Goal: Task Accomplishment & Management: Manage account settings

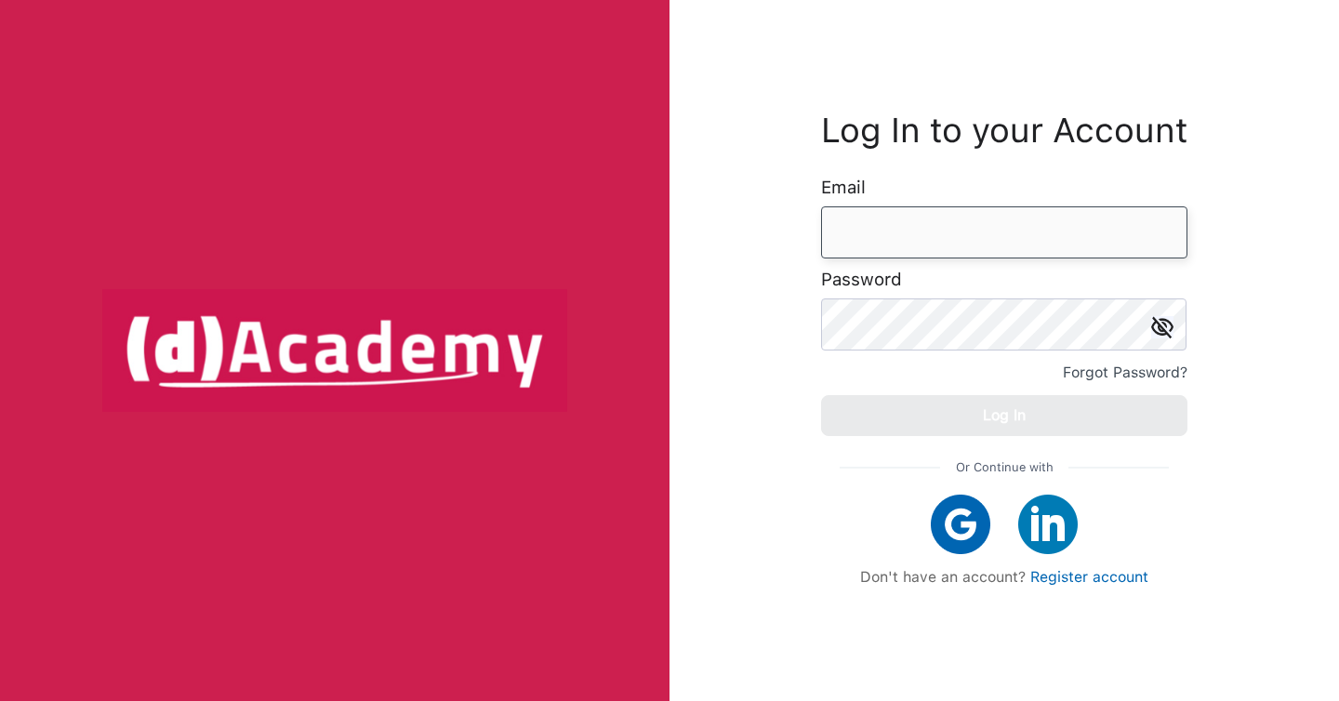
click at [946, 218] on input "email" at bounding box center [1004, 232] width 366 height 52
type input "**********"
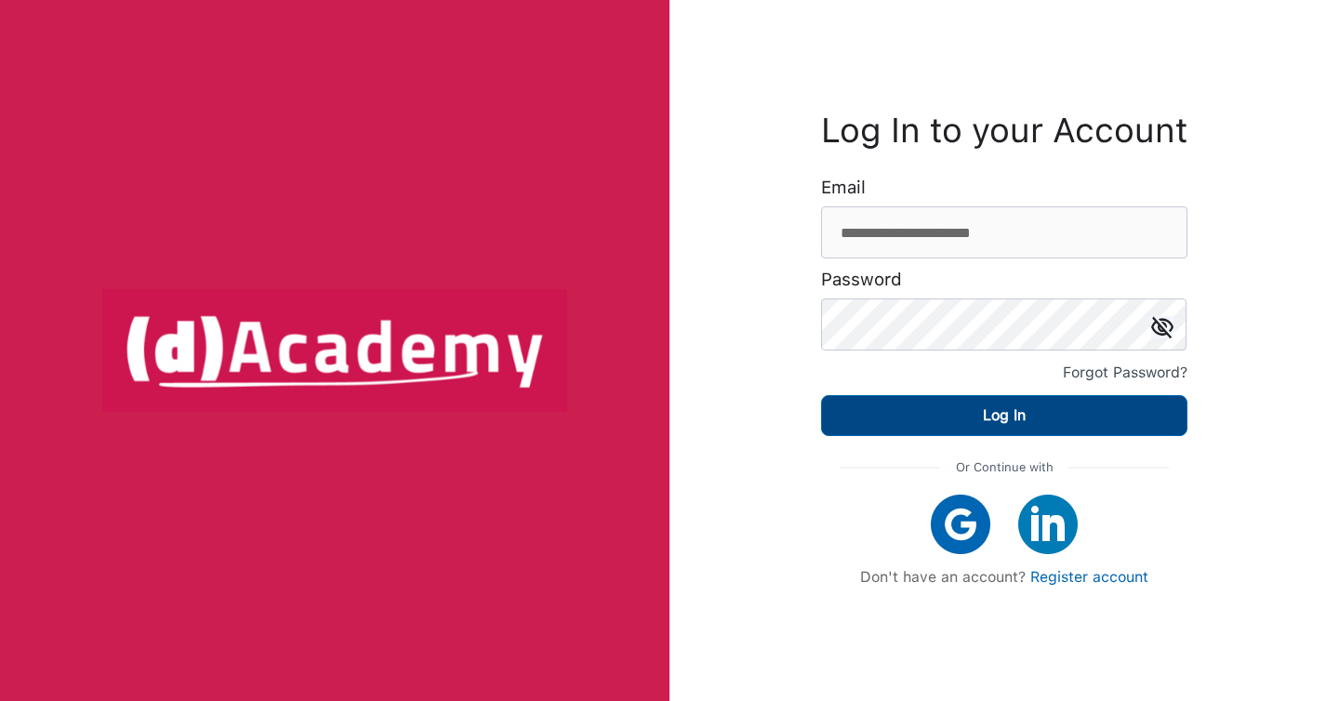
click at [1079, 422] on button "Log In" at bounding box center [1004, 415] width 366 height 41
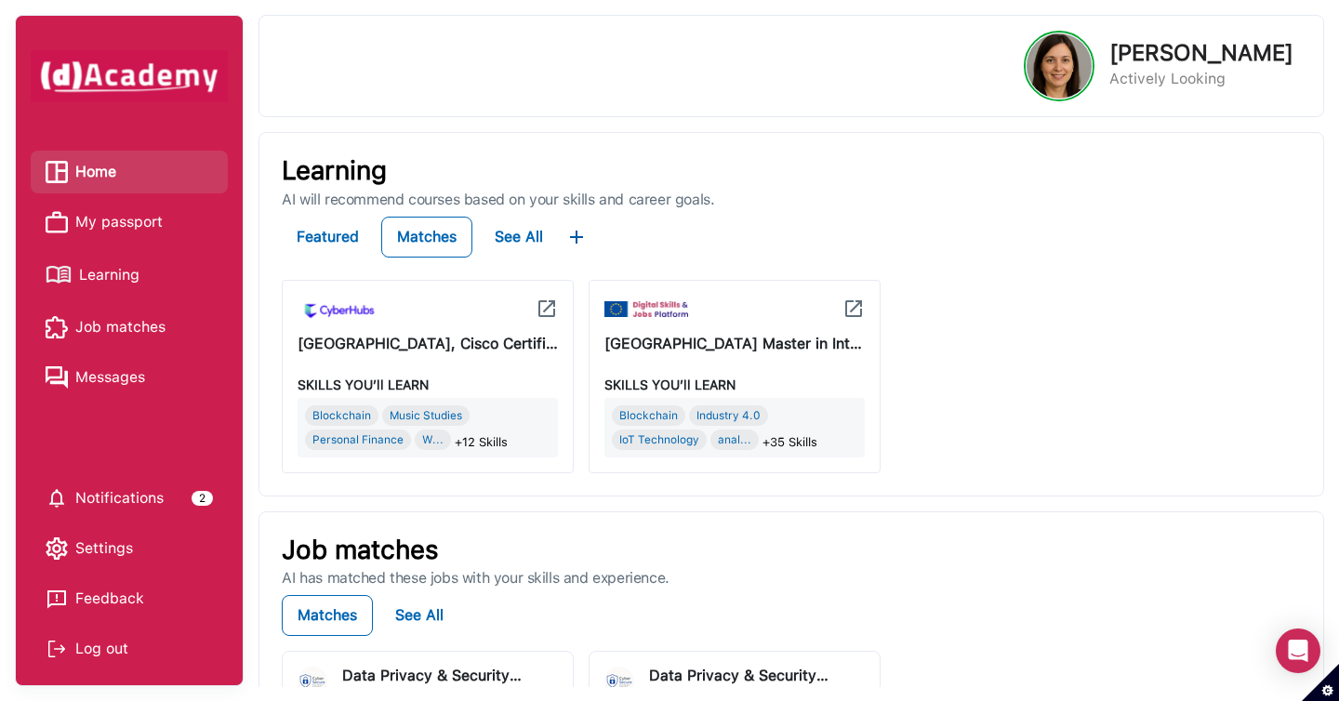
click at [160, 221] on span "My passport" at bounding box center [118, 222] width 87 height 28
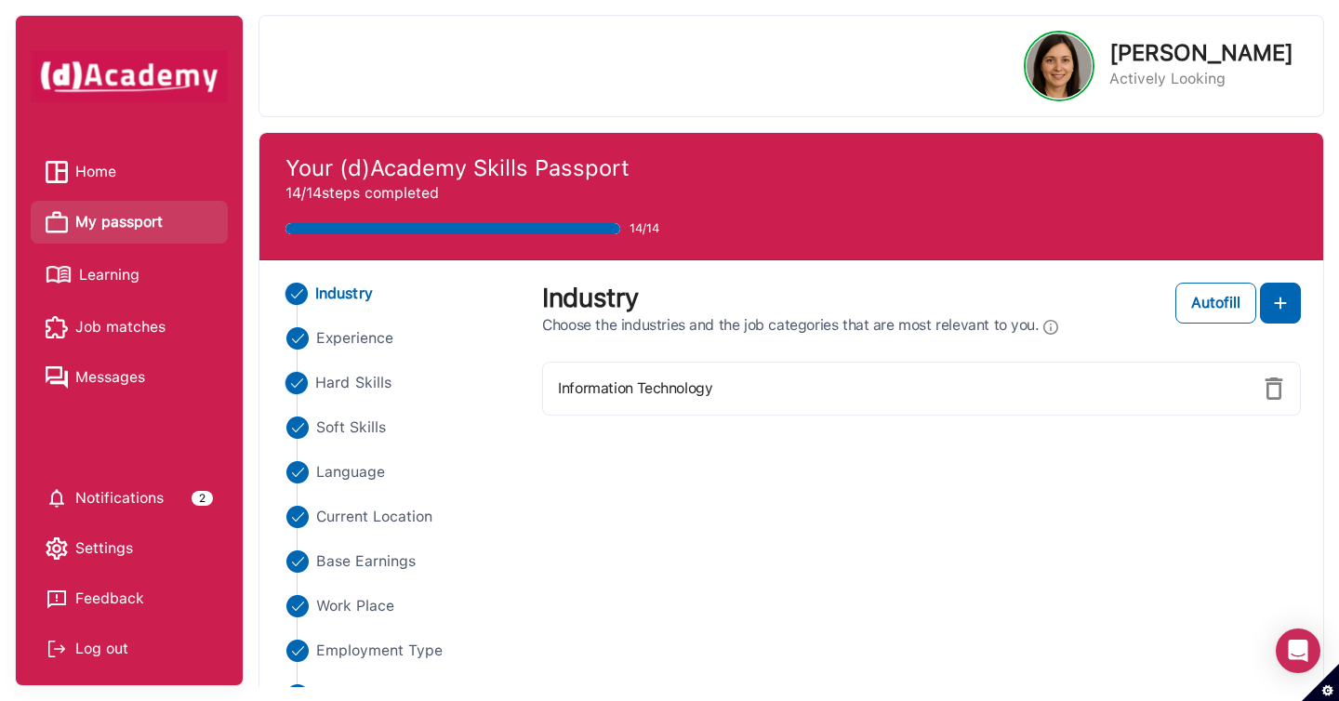
click at [338, 386] on span "Hard Skills" at bounding box center [353, 383] width 76 height 22
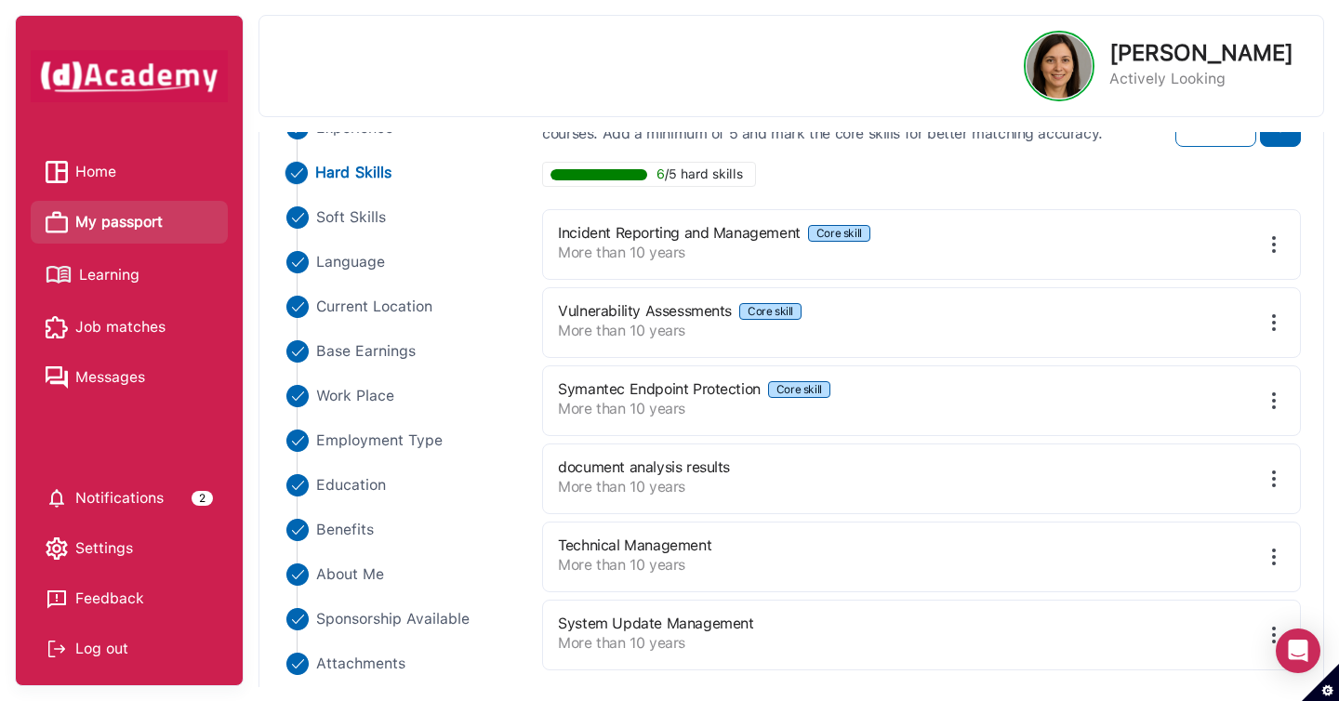
scroll to position [224, 0]
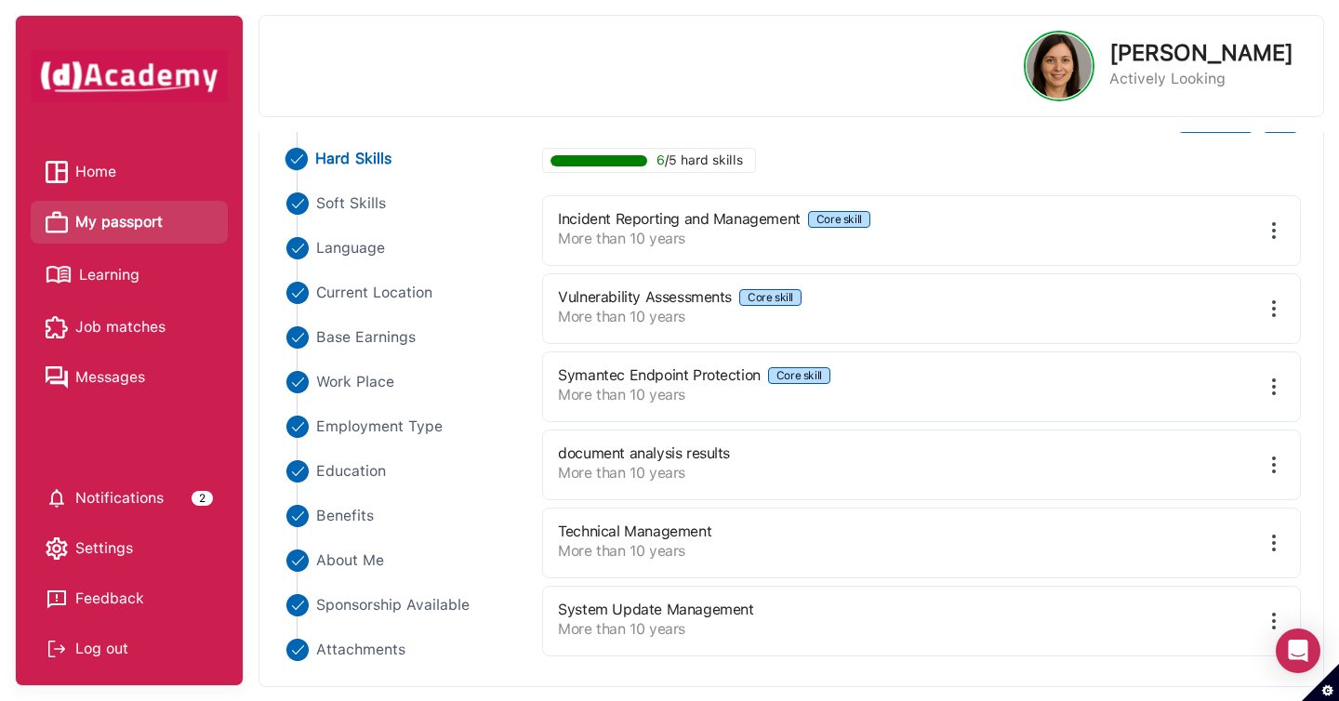
click at [113, 278] on span "Learning" at bounding box center [109, 275] width 60 height 28
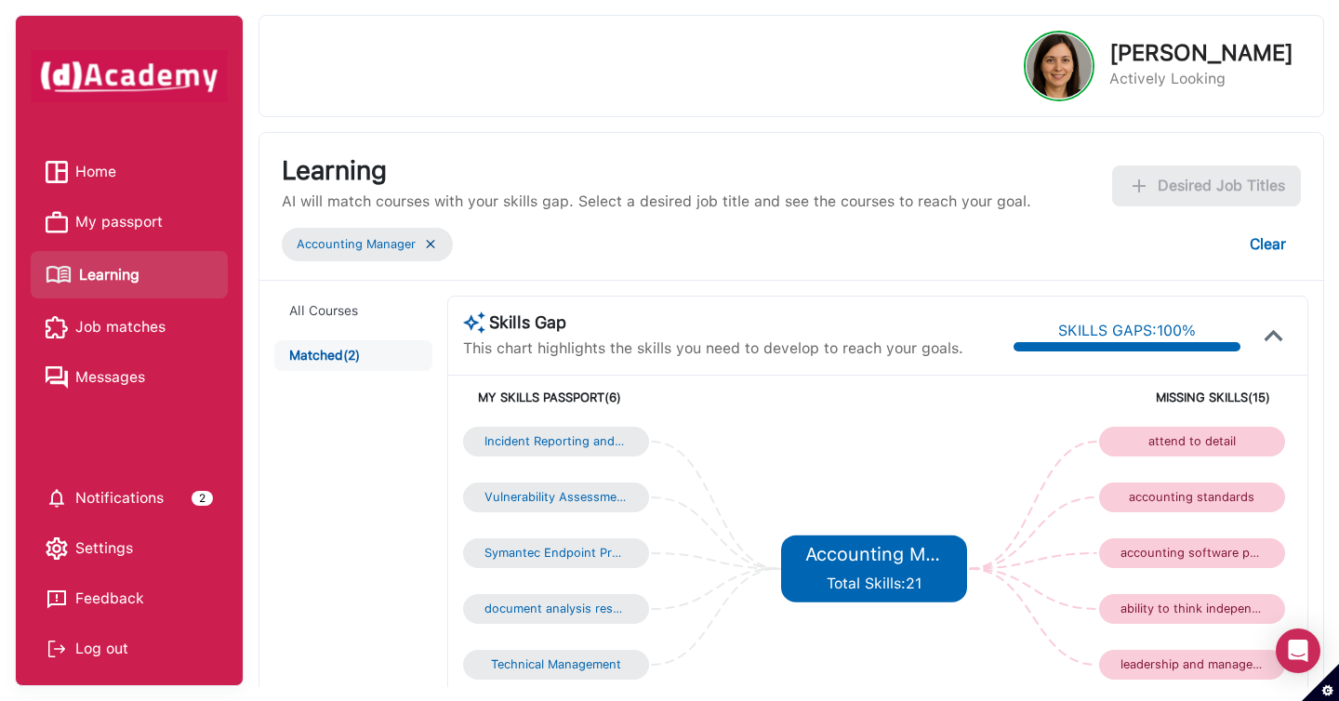
click at [429, 239] on img at bounding box center [430, 244] width 15 height 16
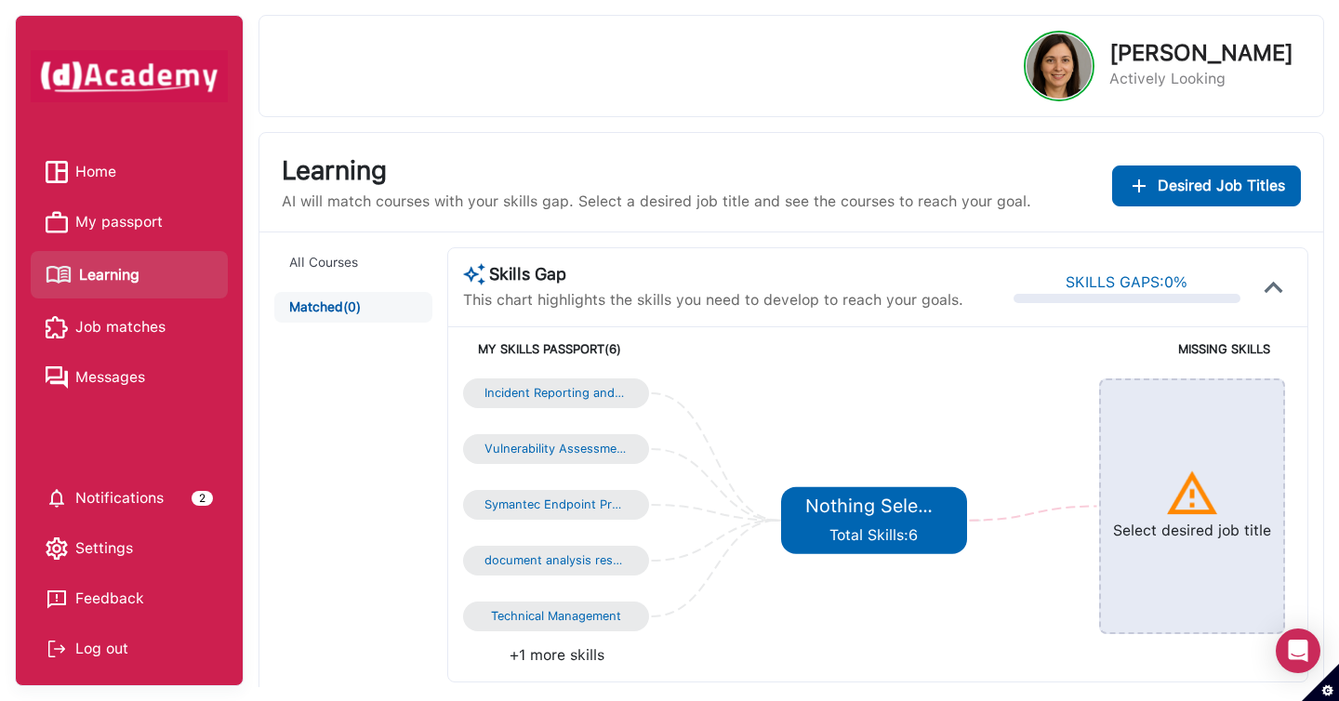
click at [1225, 196] on span "Desired Job Titles" at bounding box center [1221, 186] width 127 height 22
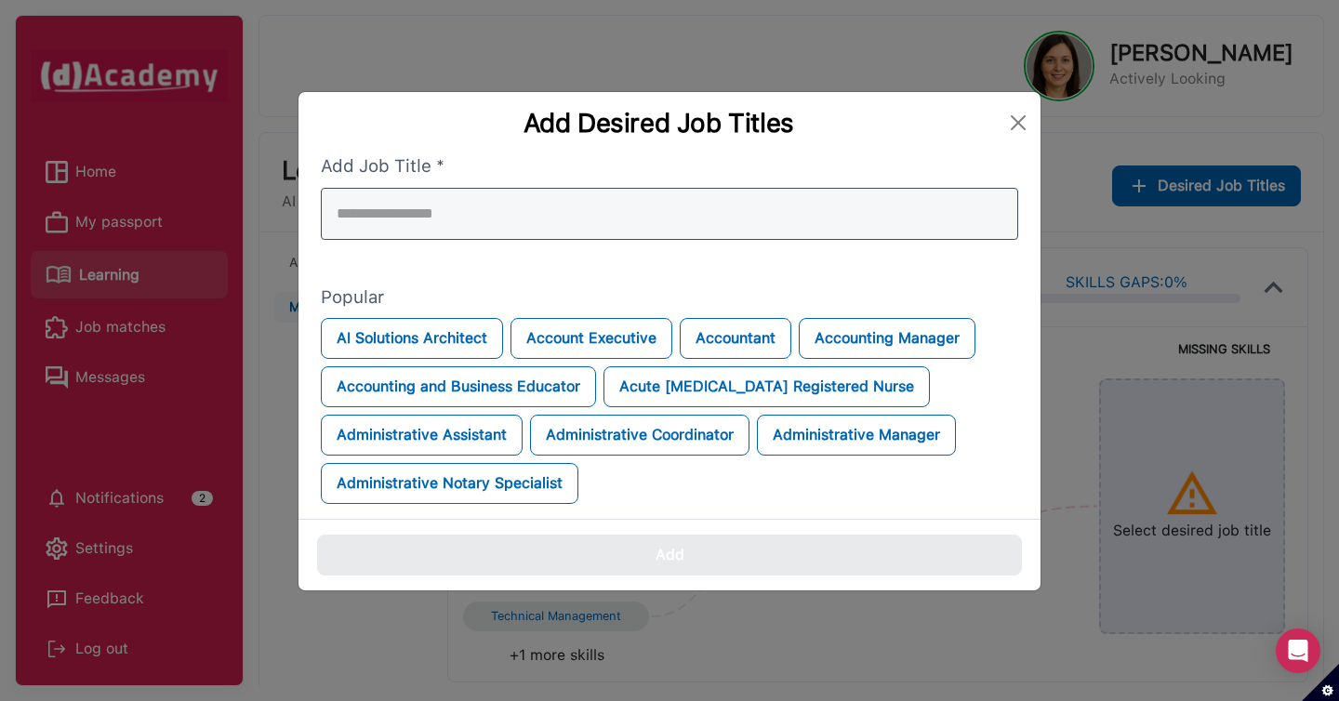
click at [770, 197] on div at bounding box center [669, 214] width 697 height 52
click at [748, 197] on input "search" at bounding box center [669, 214] width 697 height 52
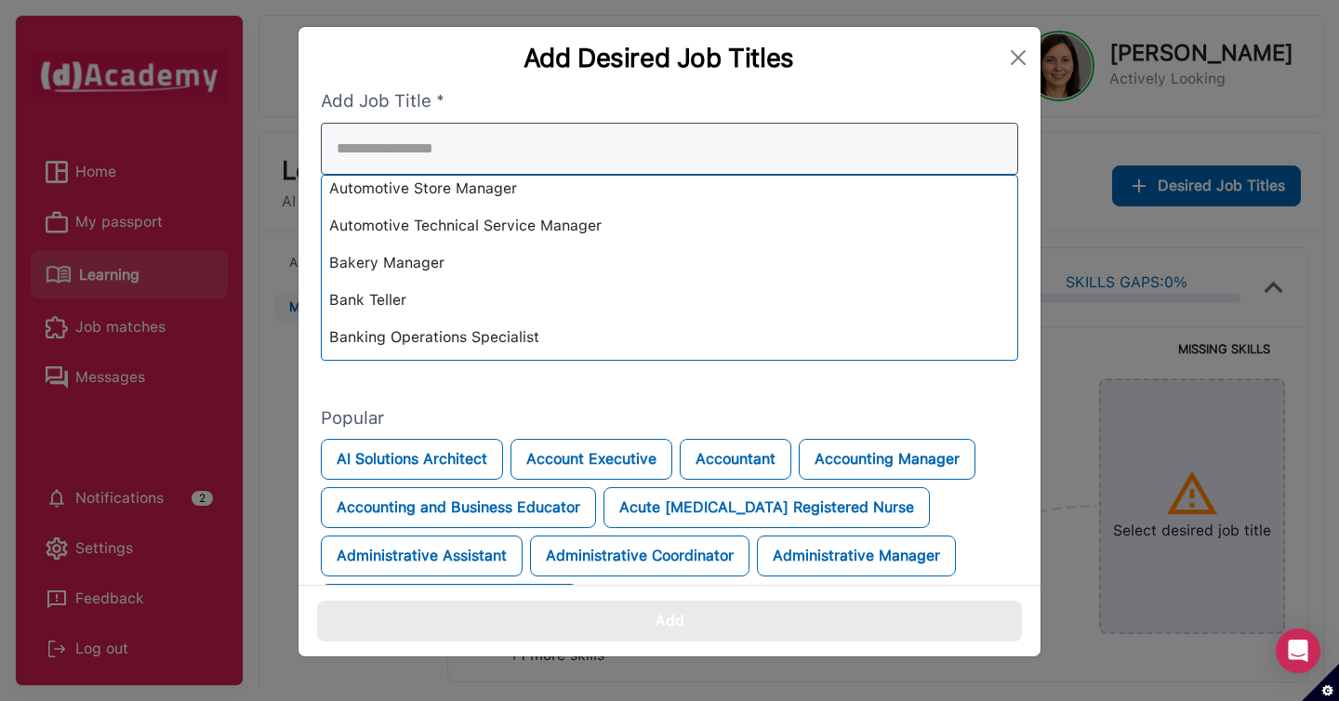
scroll to position [1492, 0]
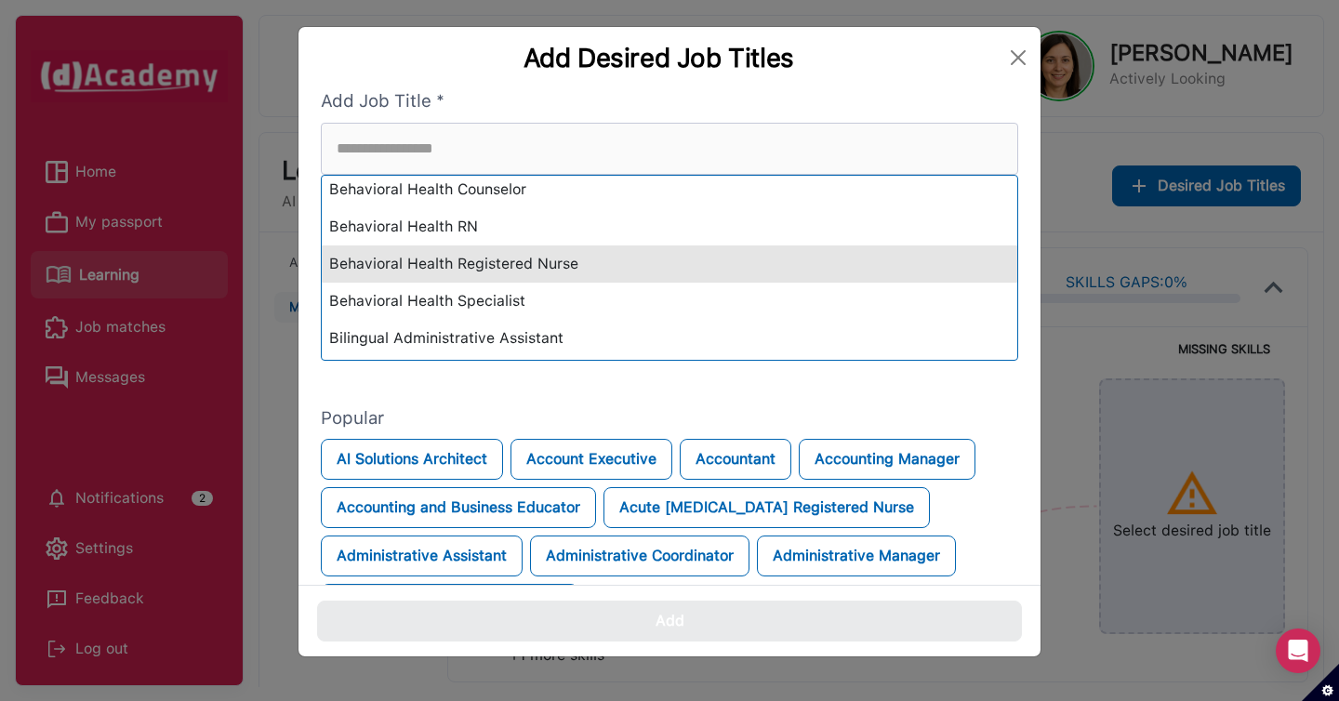
click at [726, 272] on div "Behavioral Health Registered Nurse" at bounding box center [669, 263] width 695 height 37
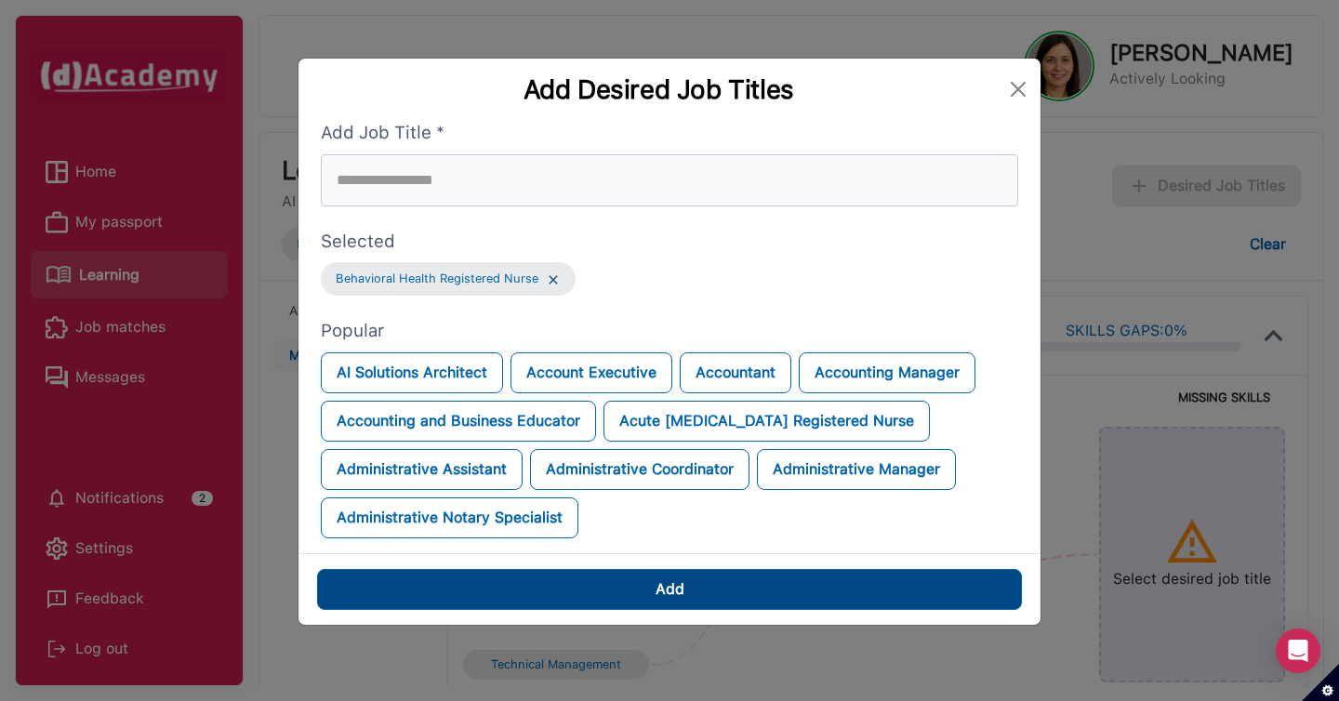
click at [689, 580] on button "Add" at bounding box center [669, 589] width 705 height 41
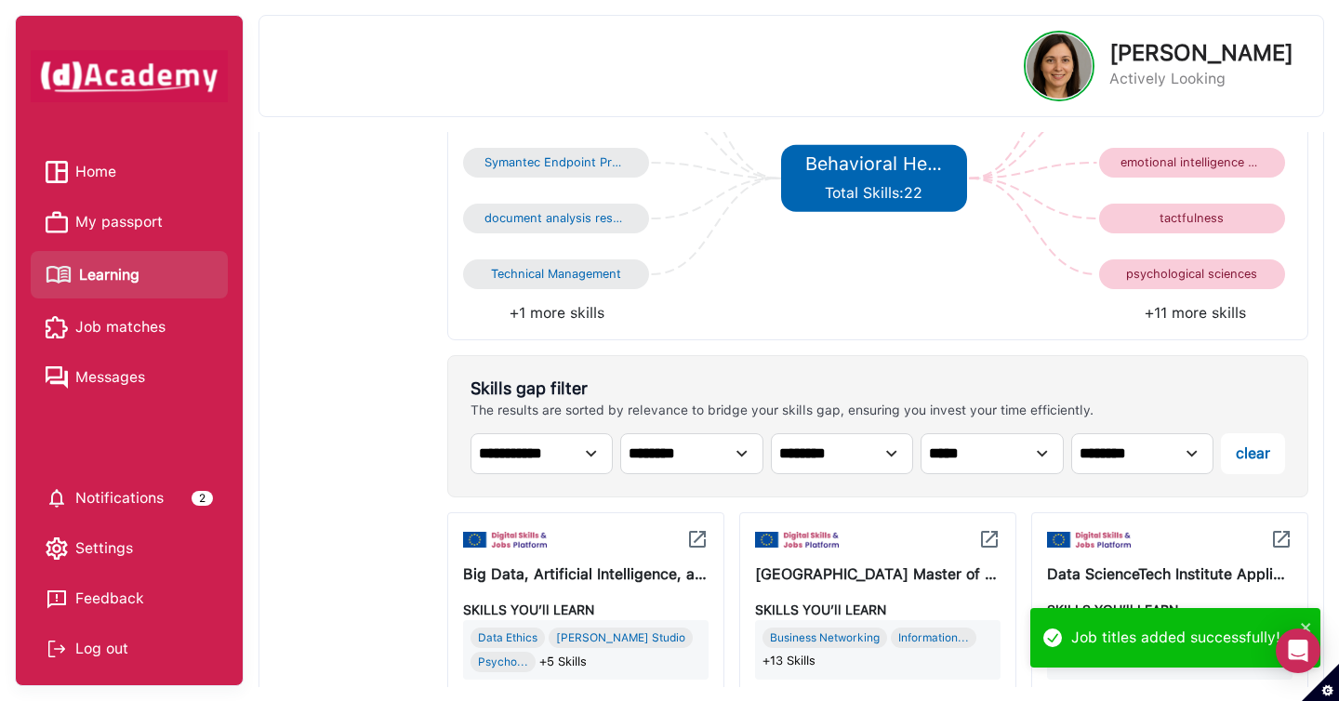
scroll to position [612, 0]
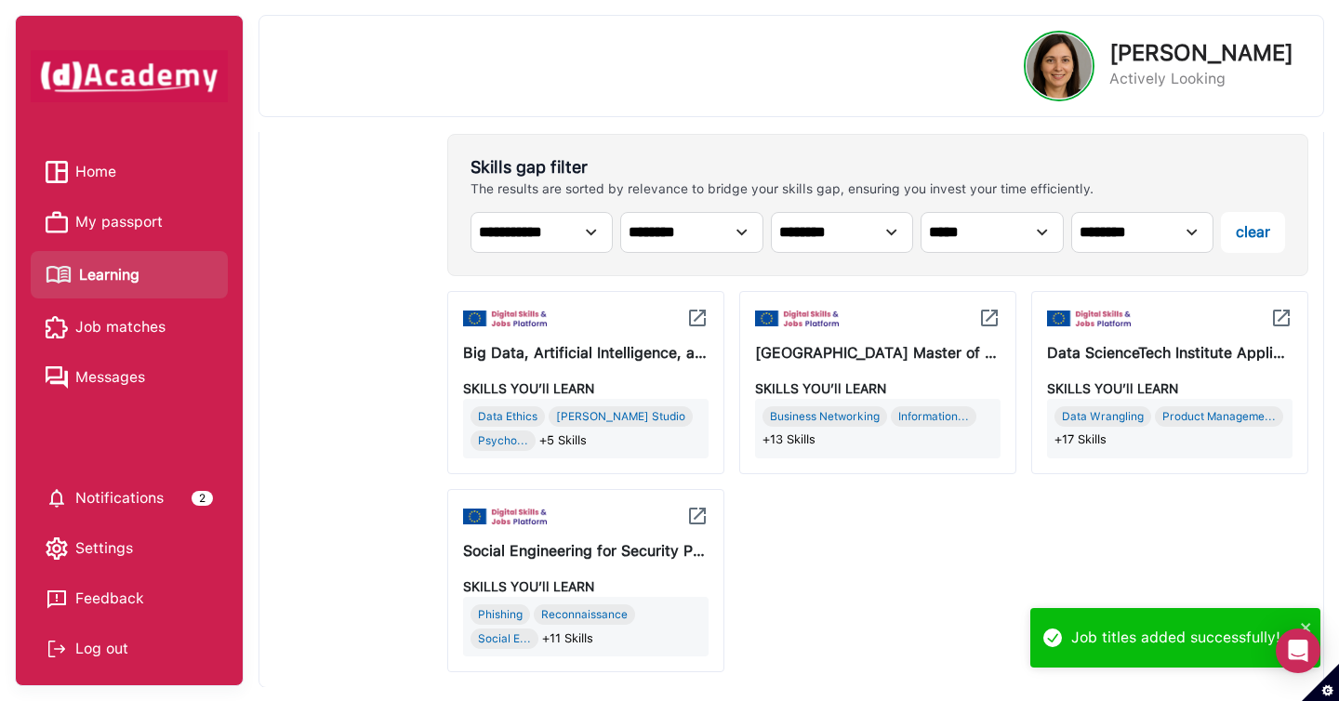
click at [691, 328] on img at bounding box center [697, 318] width 22 height 22
